Goal: Task Accomplishment & Management: Use online tool/utility

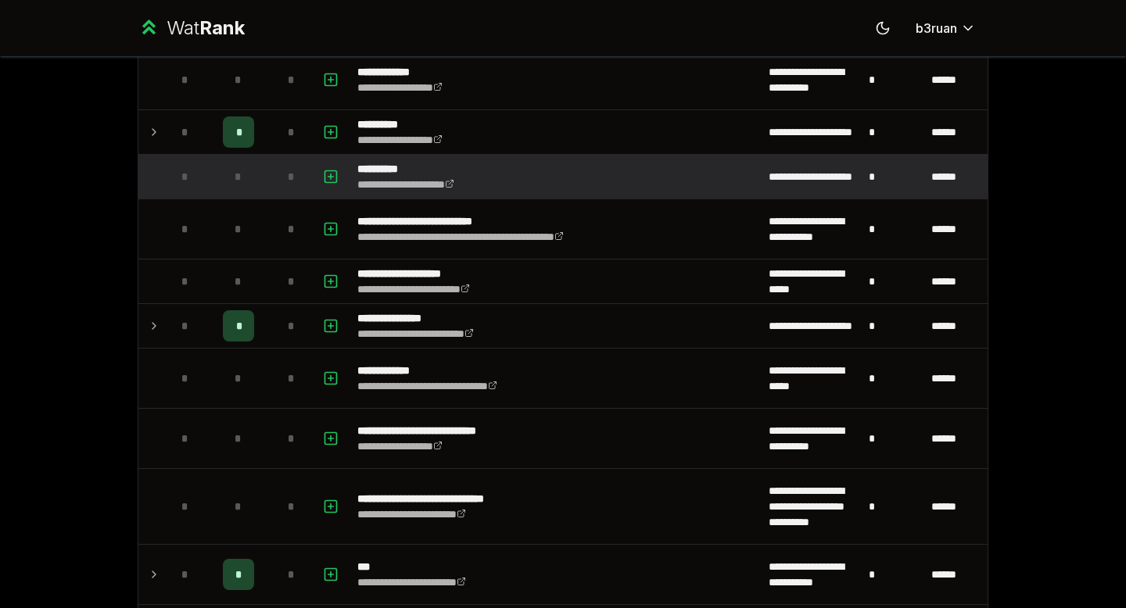
scroll to position [459, 0]
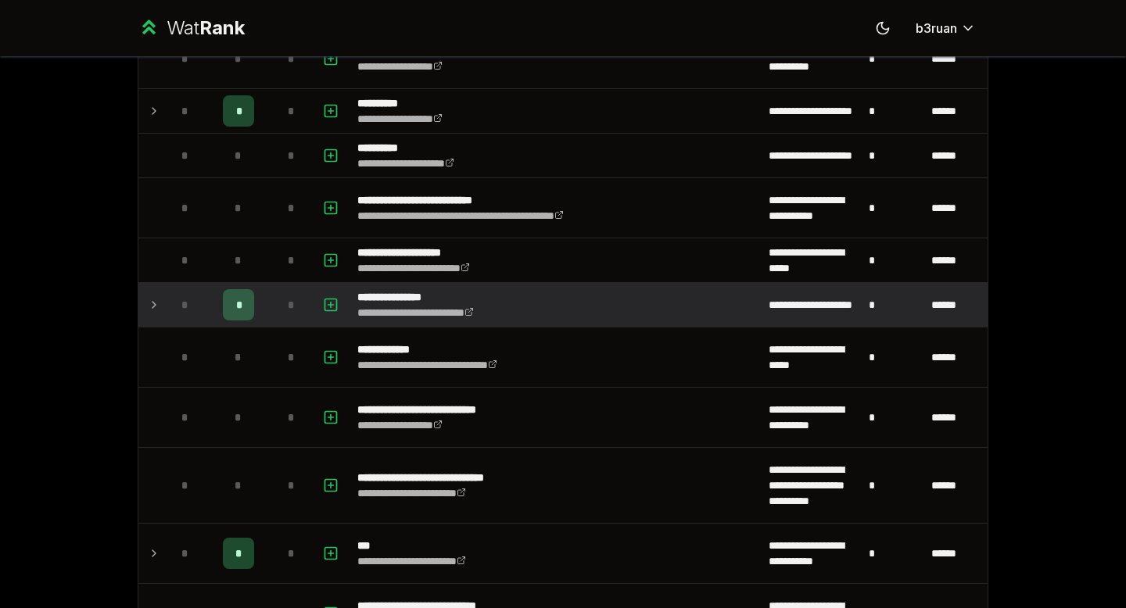
click at [152, 301] on icon at bounding box center [154, 305] width 13 height 19
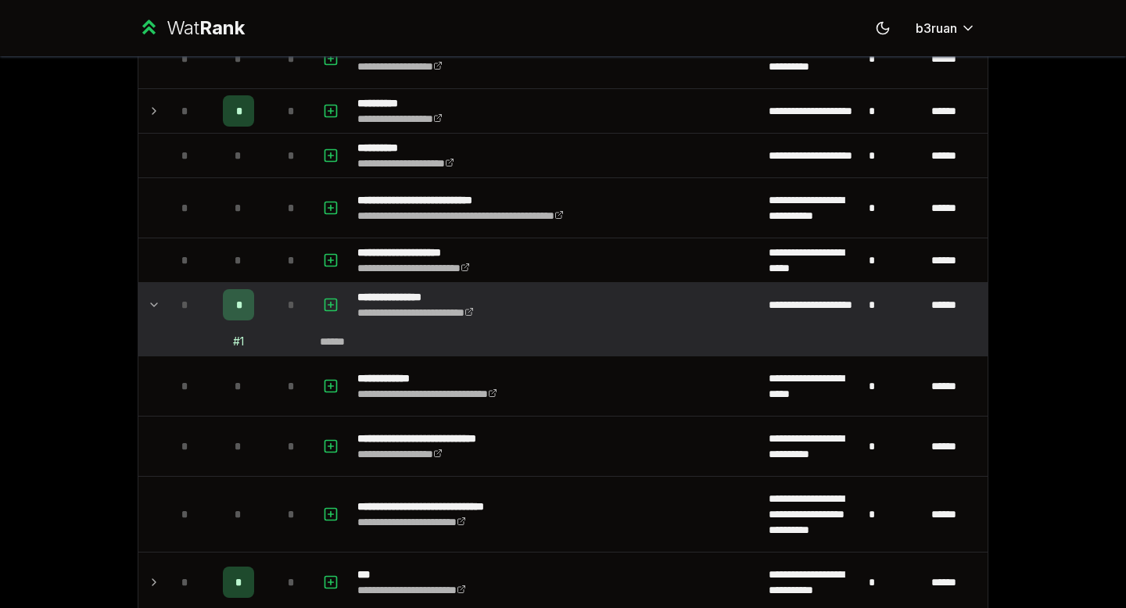
click at [153, 300] on icon at bounding box center [154, 305] width 13 height 19
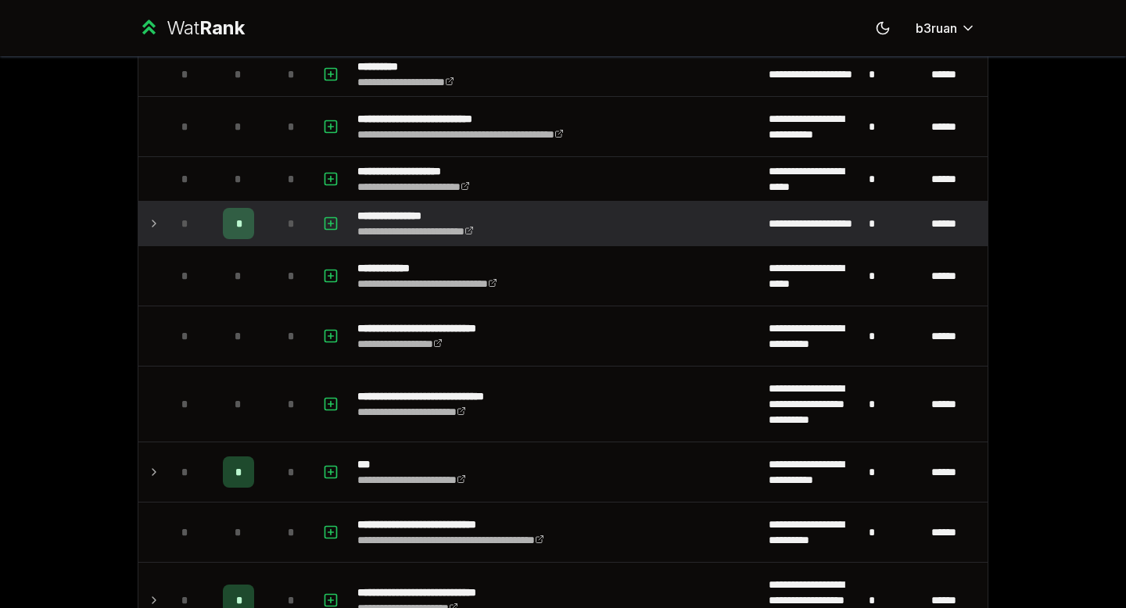
scroll to position [546, 0]
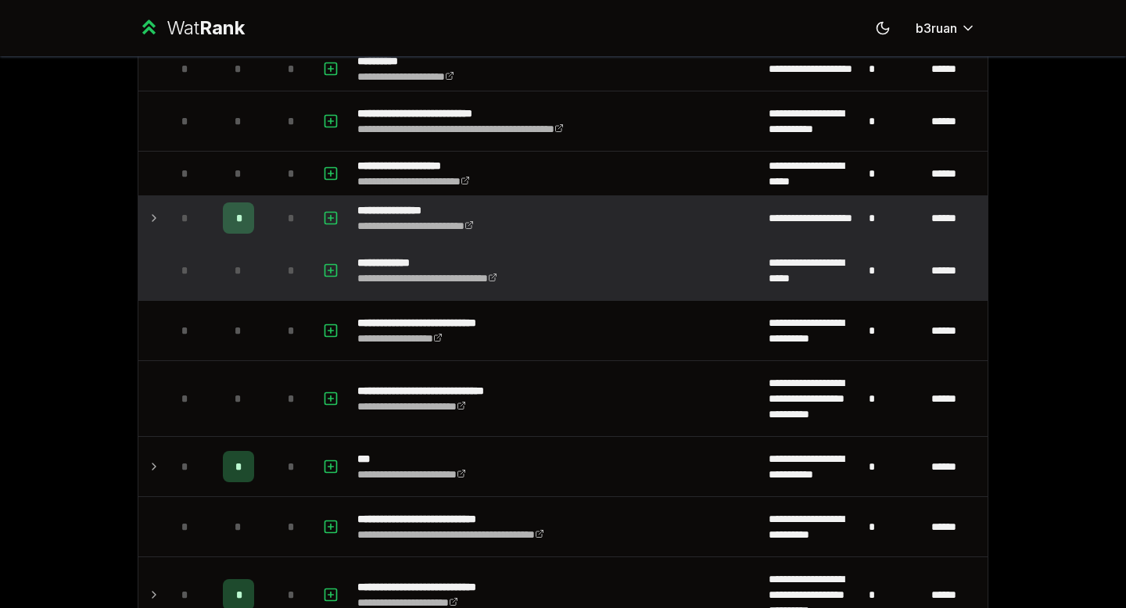
click at [146, 260] on td at bounding box center [150, 270] width 25 height 59
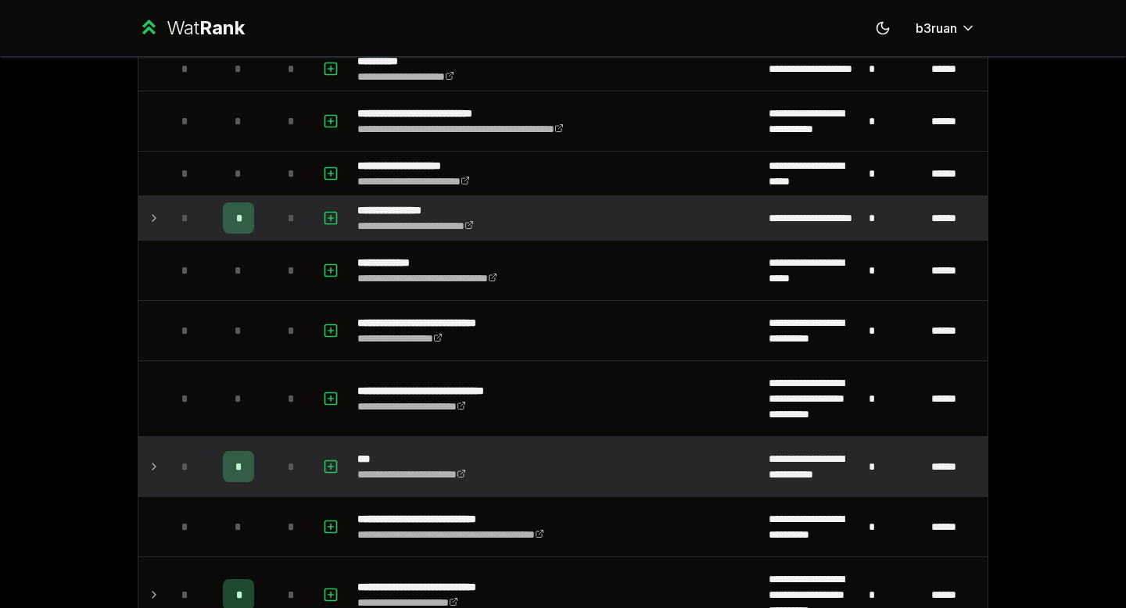
click at [151, 461] on icon at bounding box center [154, 466] width 13 height 19
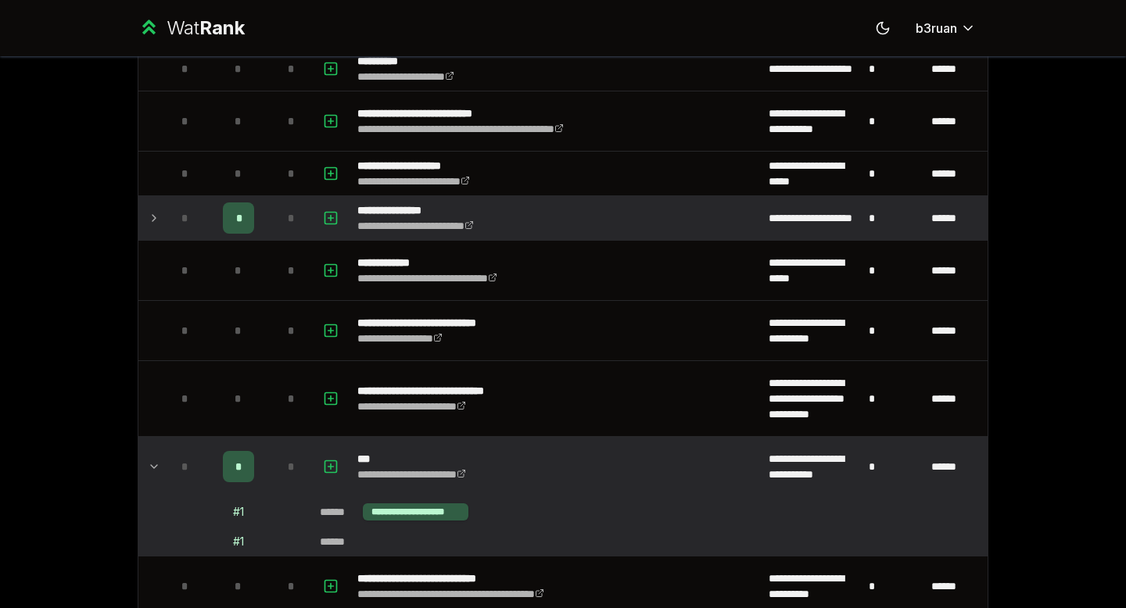
click at [151, 460] on icon at bounding box center [154, 466] width 13 height 19
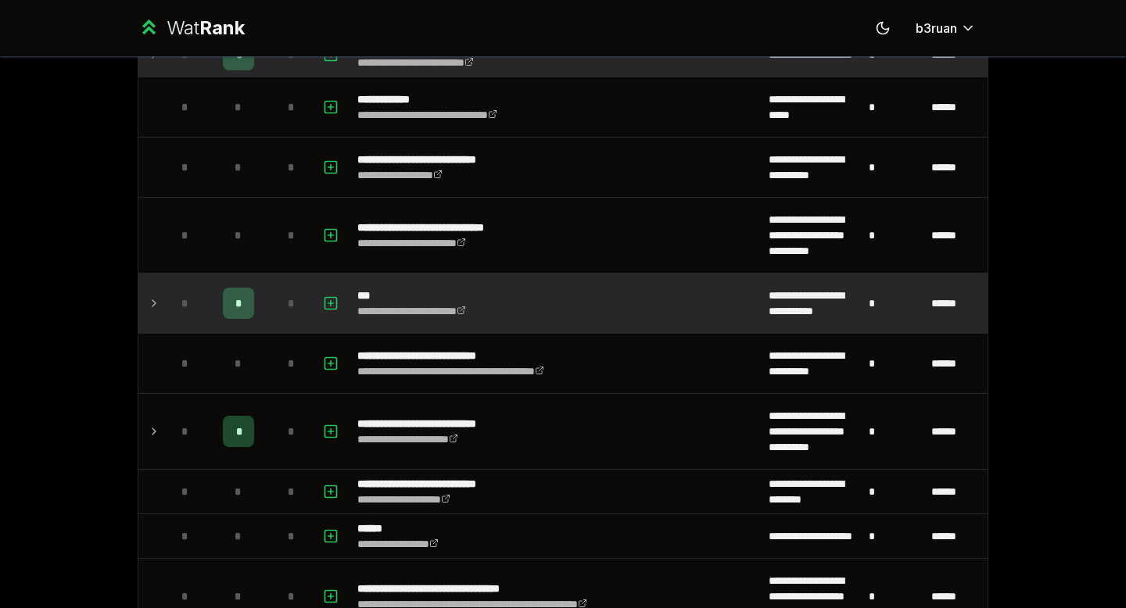
scroll to position [715, 0]
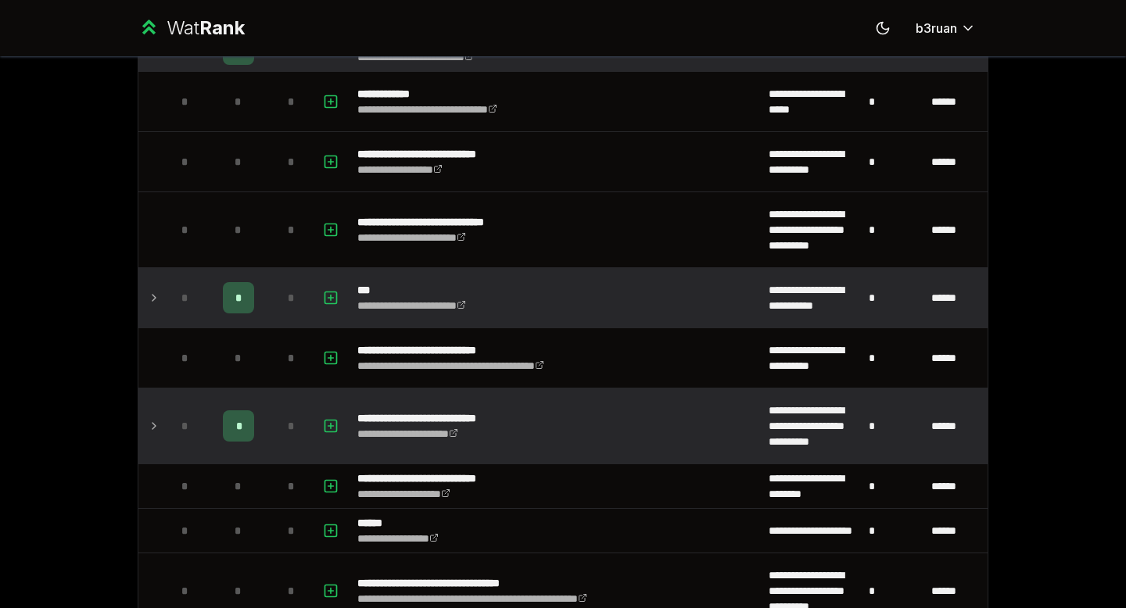
click at [156, 432] on icon at bounding box center [154, 426] width 13 height 19
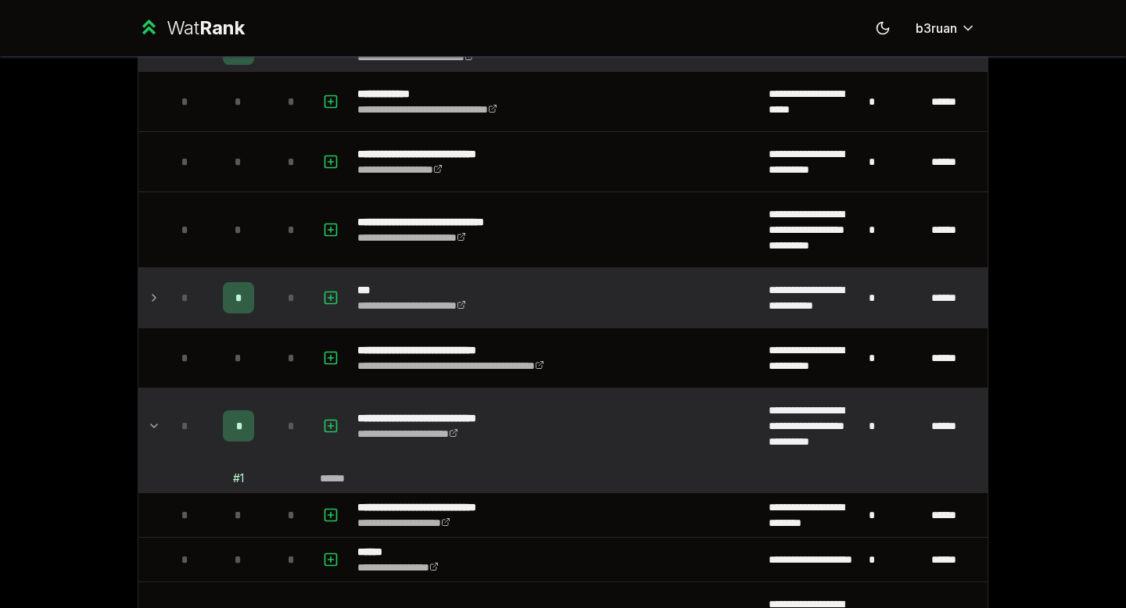
click at [156, 432] on icon at bounding box center [154, 426] width 13 height 19
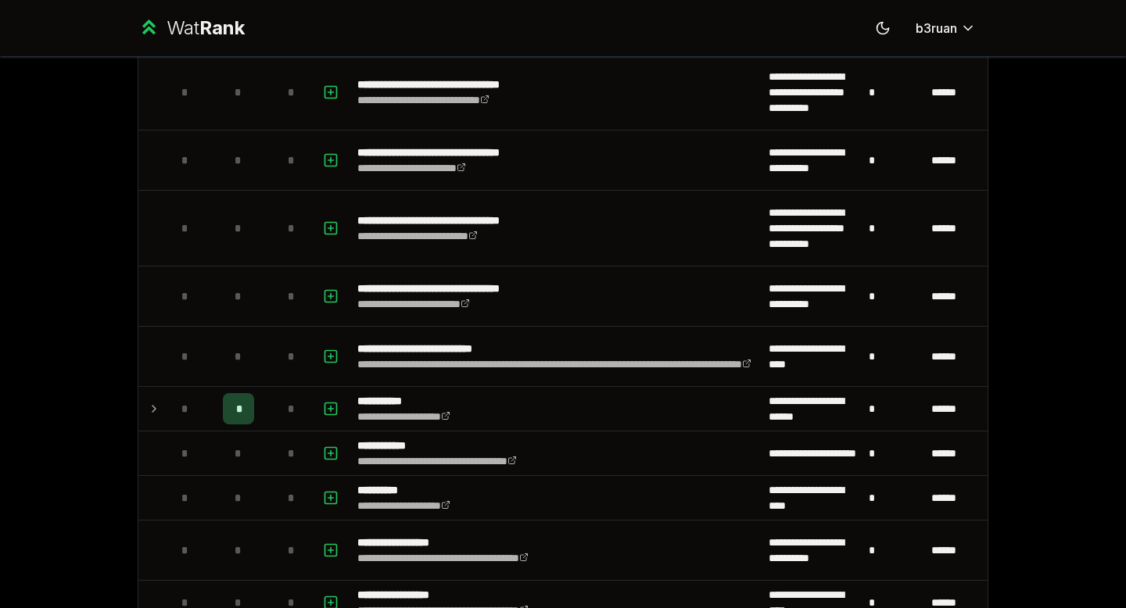
scroll to position [1354, 0]
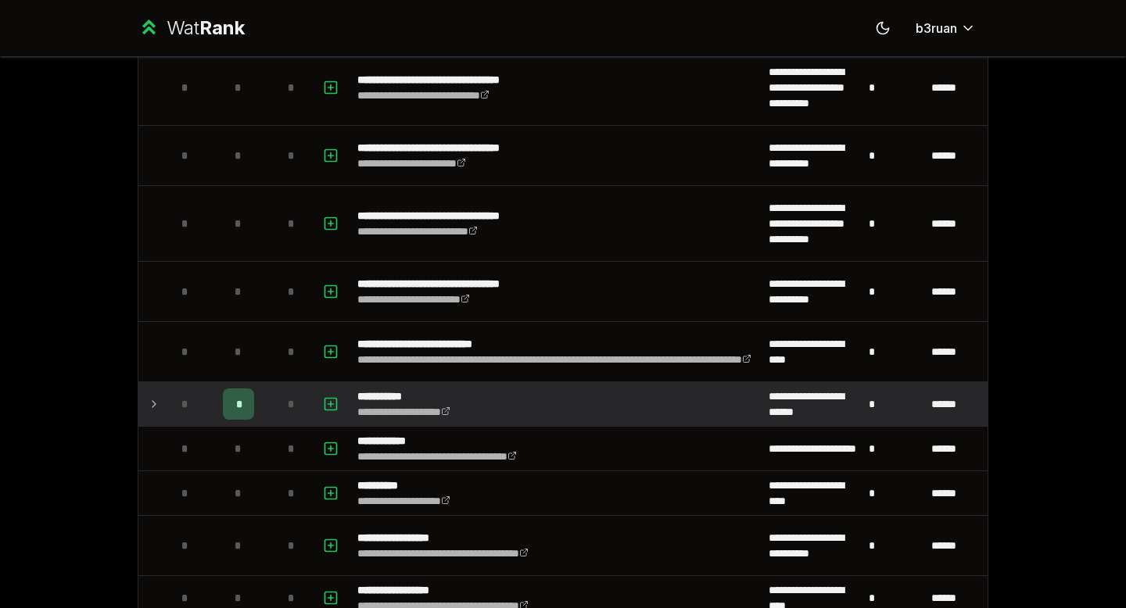
click at [151, 407] on icon at bounding box center [154, 404] width 13 height 19
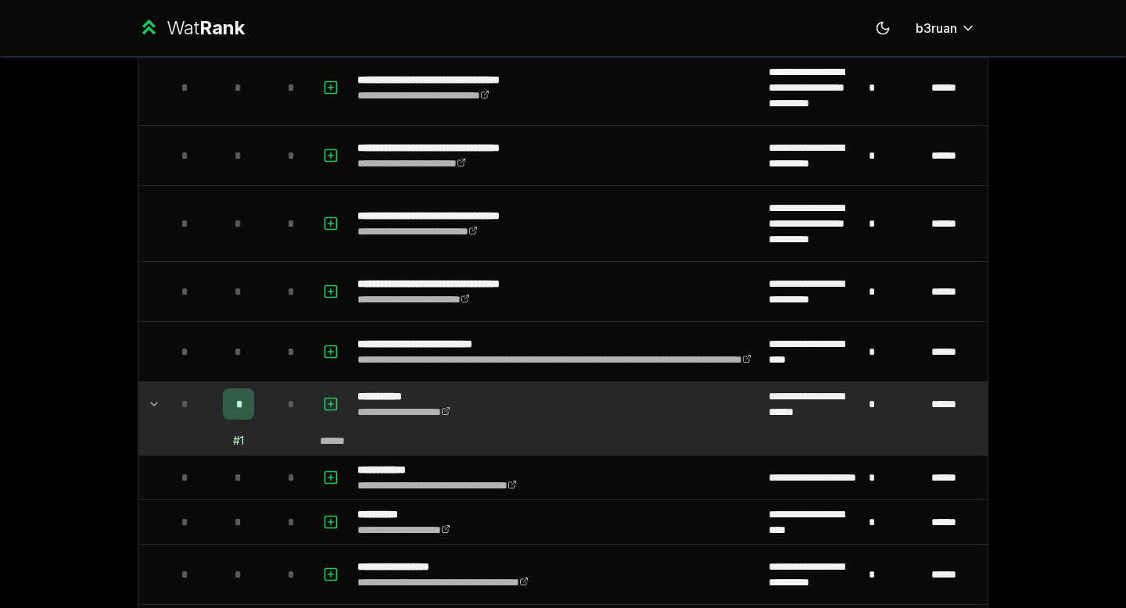
click at [151, 407] on icon at bounding box center [154, 404] width 13 height 19
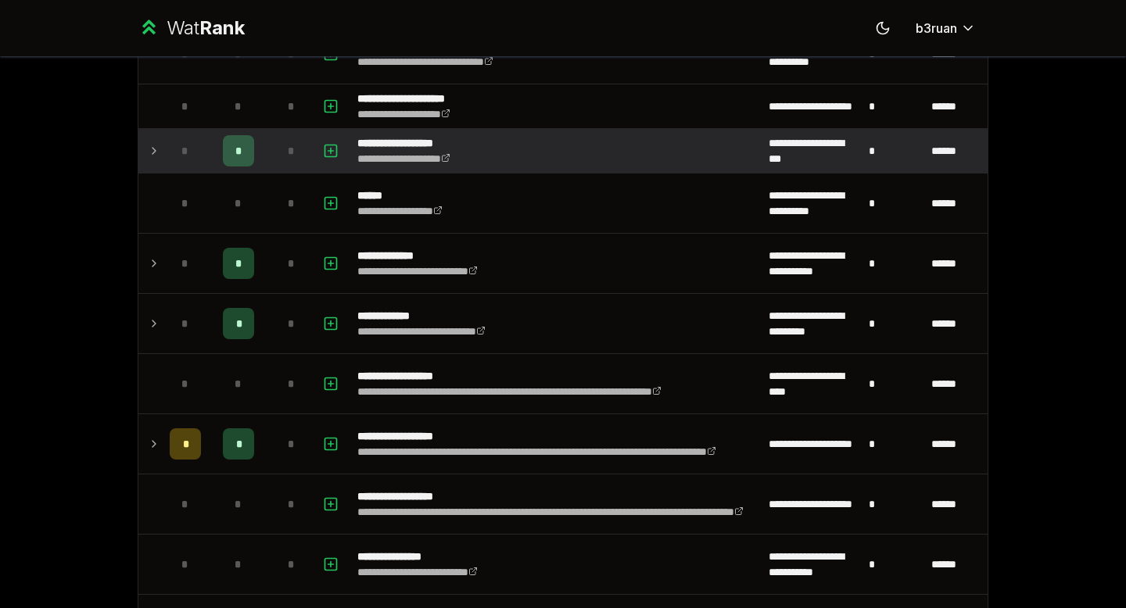
scroll to position [2014, 0]
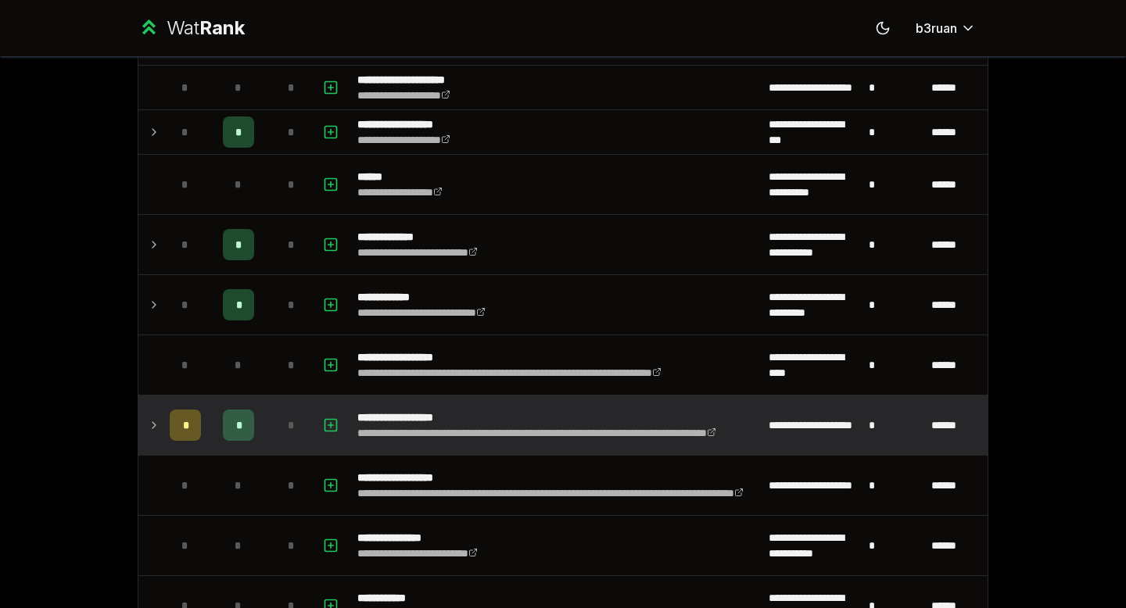
click at [156, 421] on icon at bounding box center [154, 425] width 13 height 19
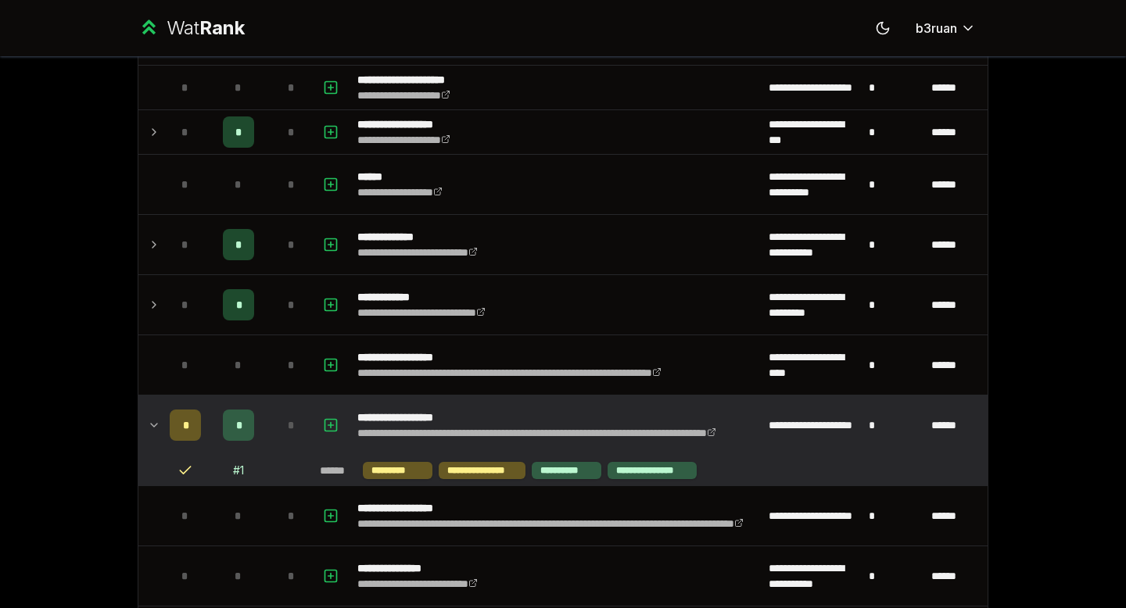
click at [156, 421] on icon at bounding box center [154, 425] width 13 height 19
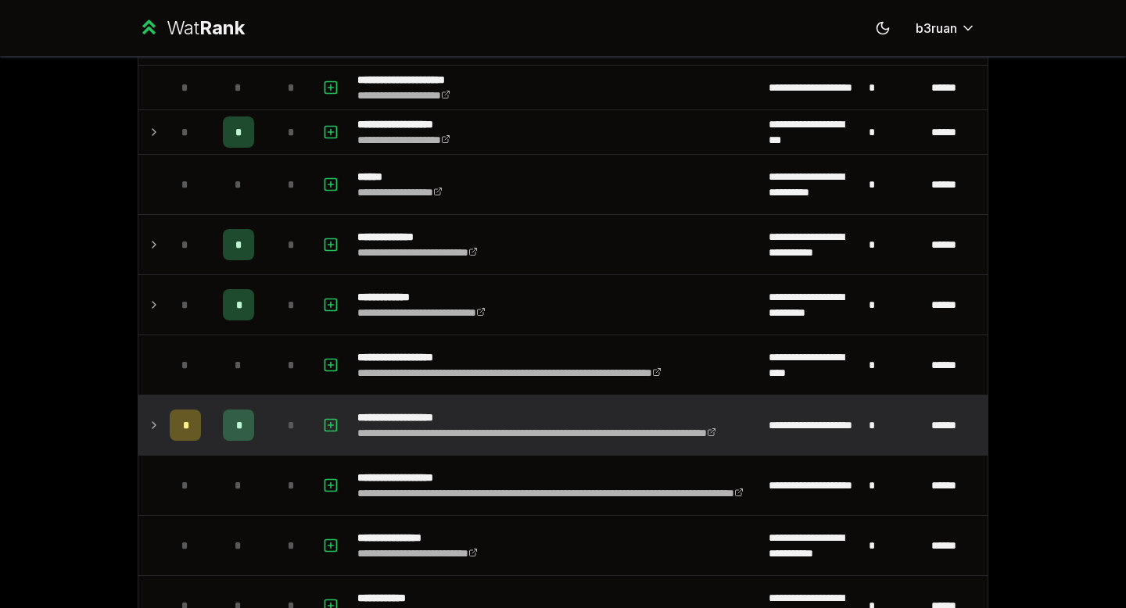
click at [156, 421] on icon at bounding box center [154, 425] width 13 height 19
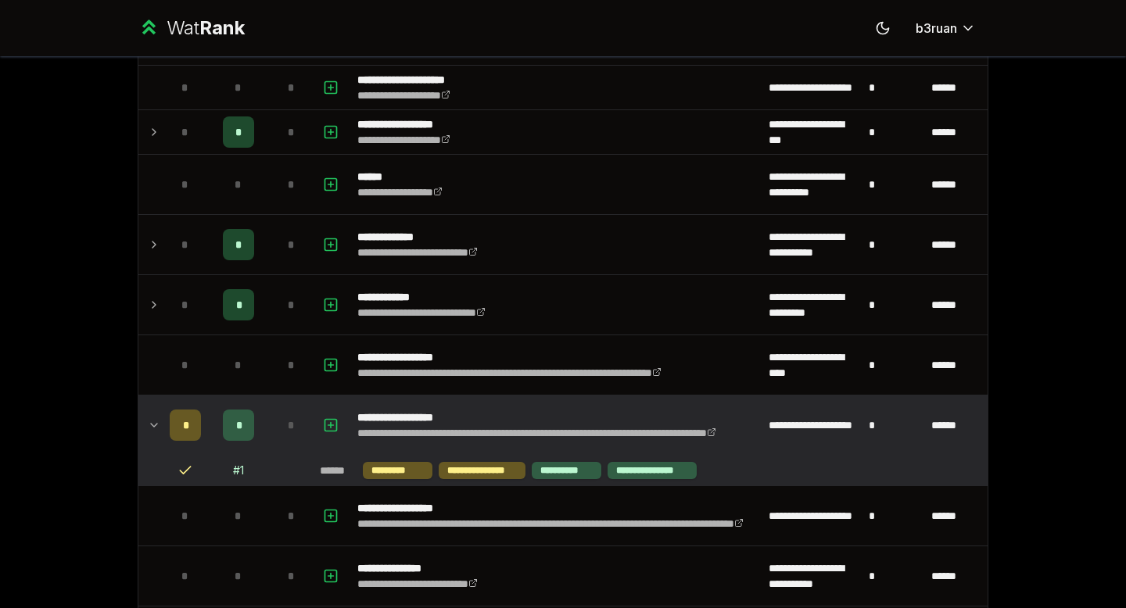
click at [156, 421] on icon at bounding box center [154, 425] width 13 height 19
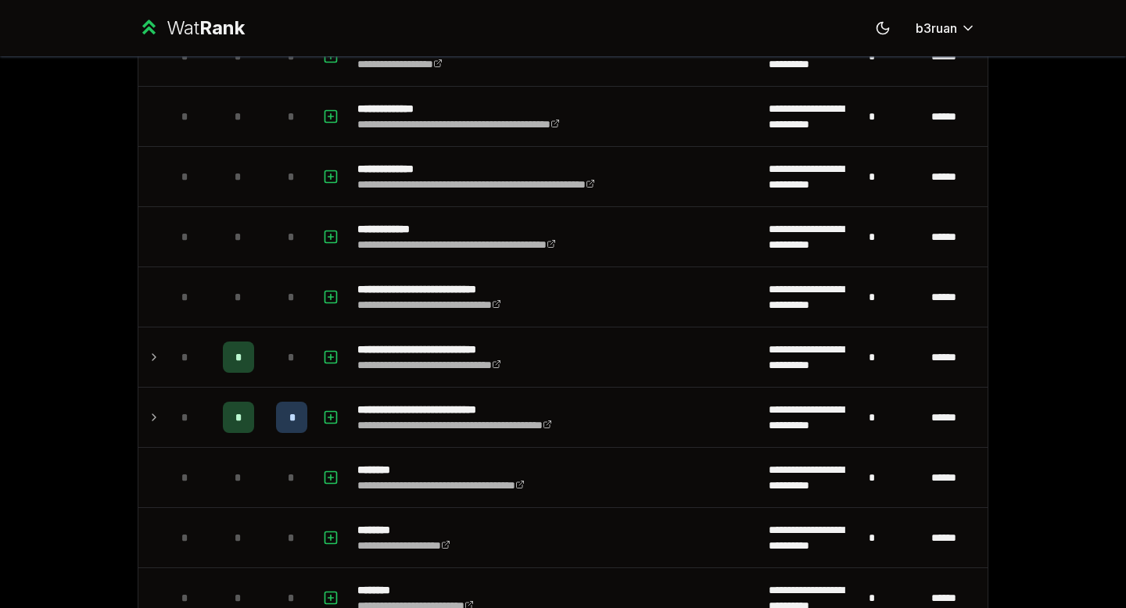
scroll to position [2580, 0]
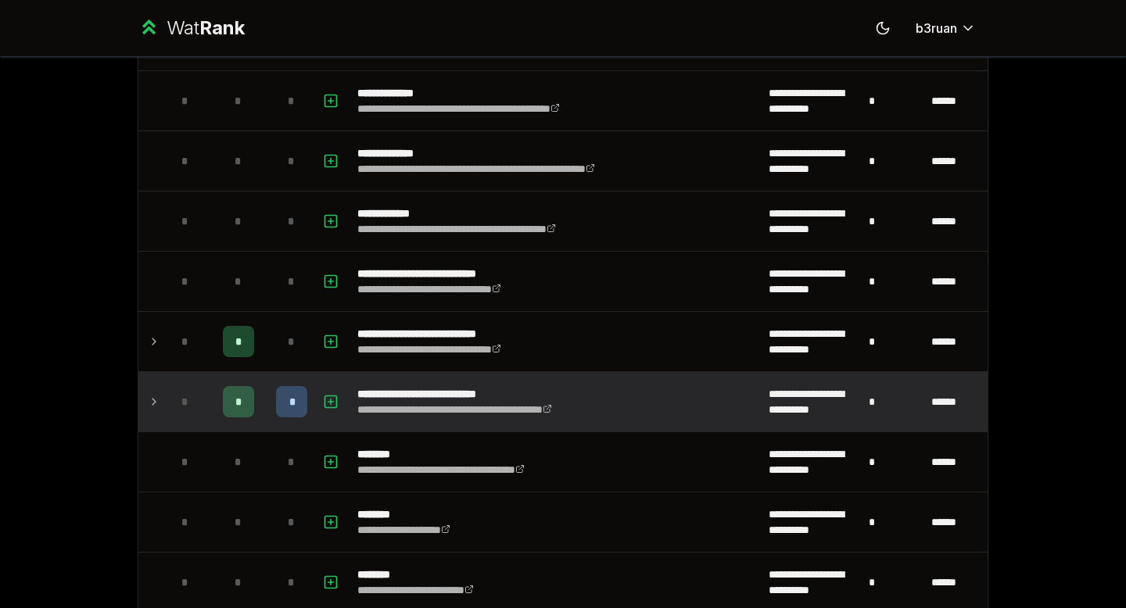
click at [151, 407] on icon at bounding box center [154, 402] width 13 height 19
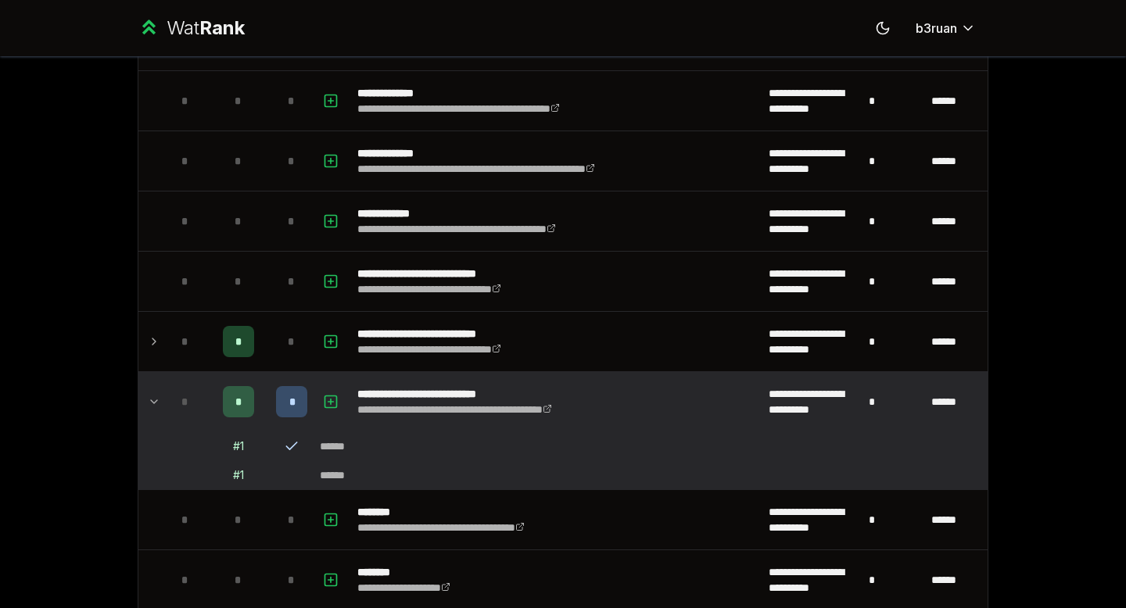
click at [148, 400] on icon at bounding box center [154, 402] width 13 height 19
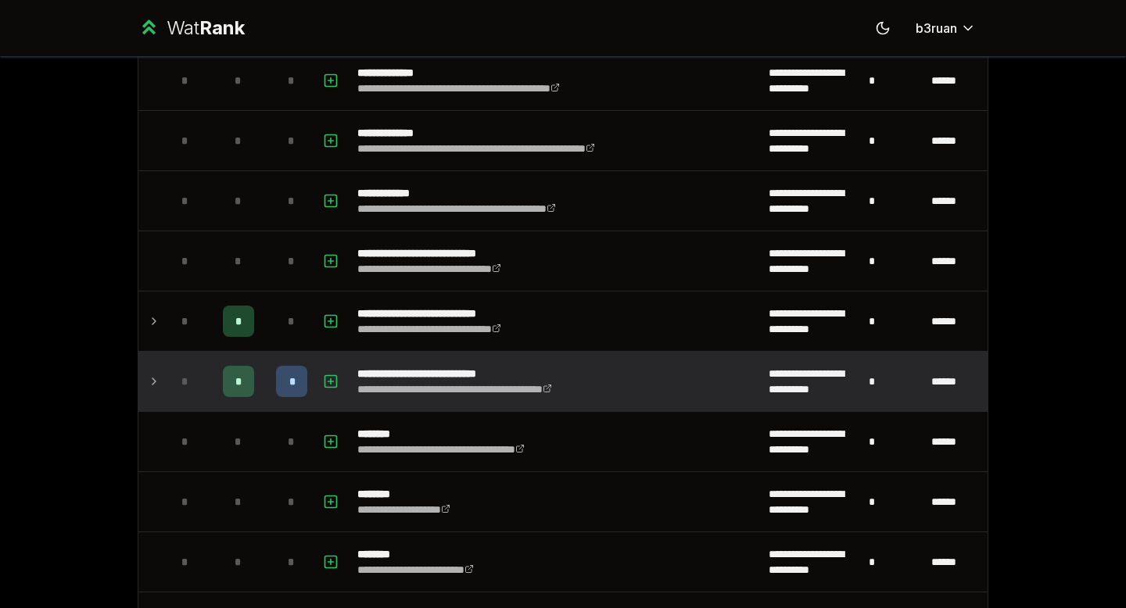
scroll to position [2760, 0]
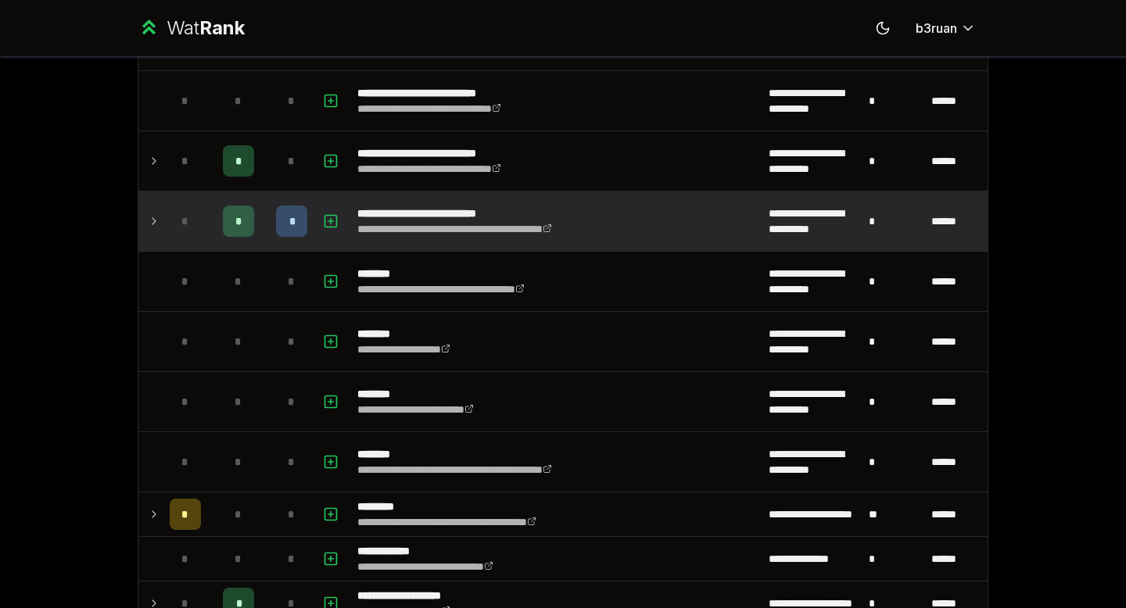
click at [149, 223] on icon at bounding box center [154, 221] width 13 height 19
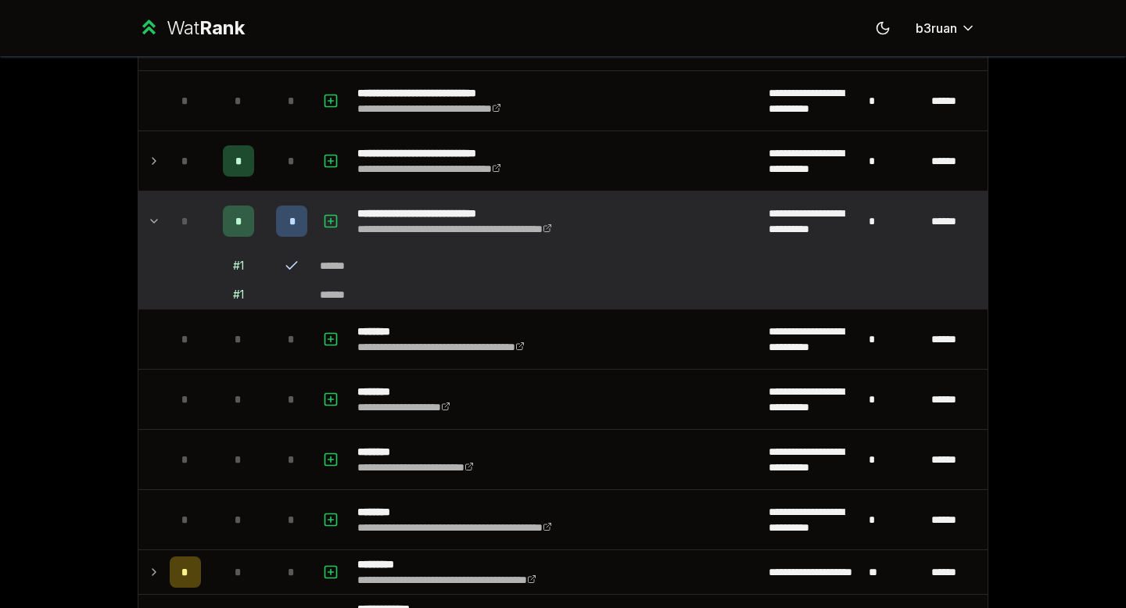
click at [296, 228] on div "*" at bounding box center [291, 221] width 31 height 31
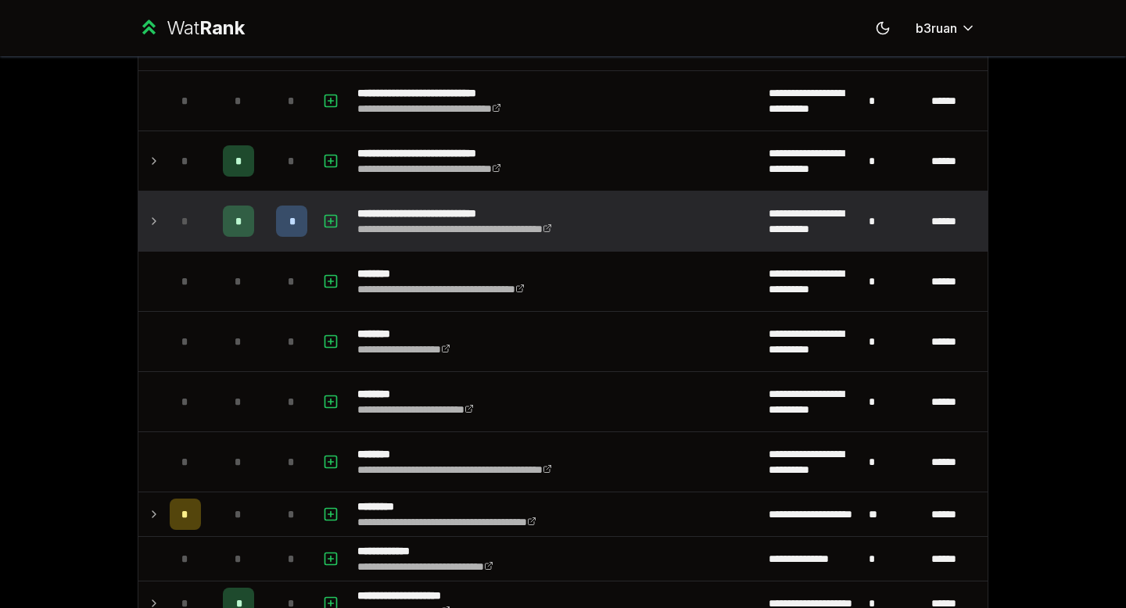
click at [296, 226] on div "*" at bounding box center [291, 221] width 31 height 31
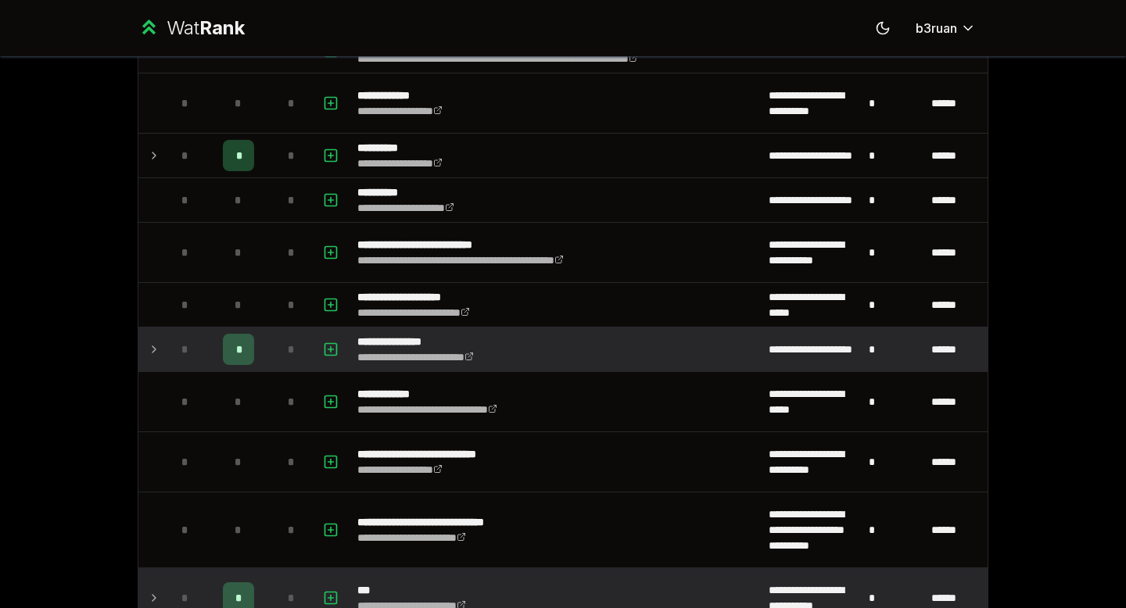
scroll to position [0, 0]
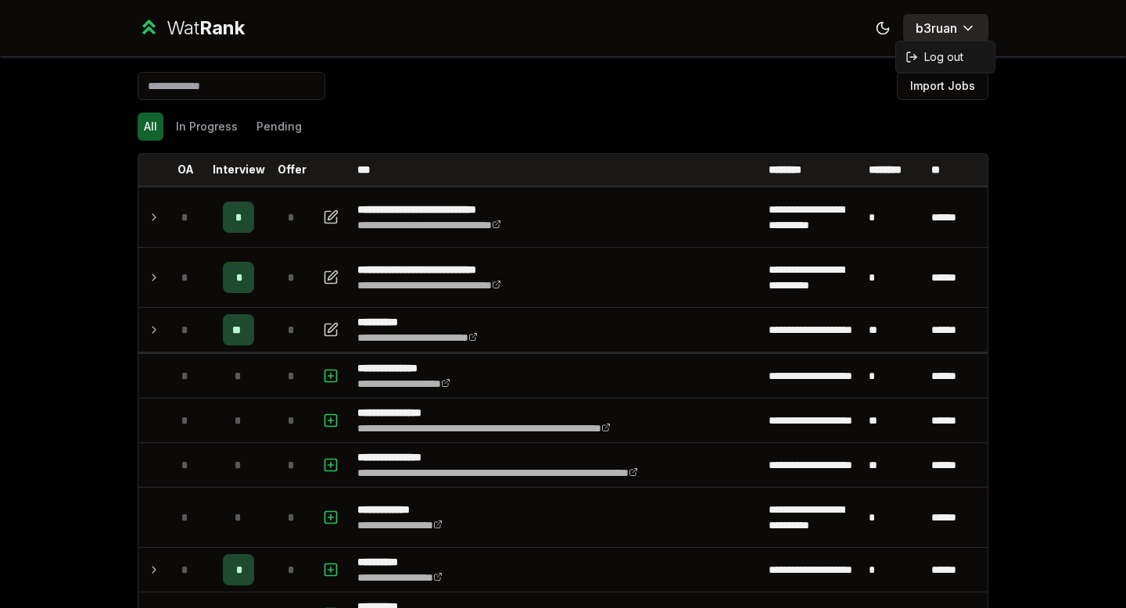
click at [949, 27] on html "**********" at bounding box center [563, 304] width 1126 height 608
